Goal: Find contact information: Find contact information

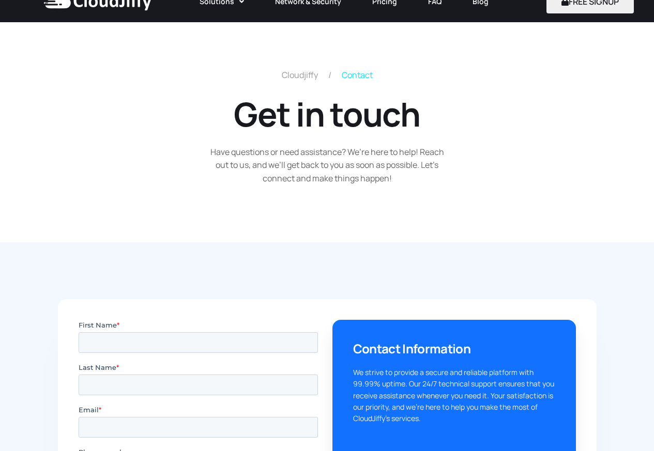
scroll to position [310, 0]
